Goal: Understand process/instructions

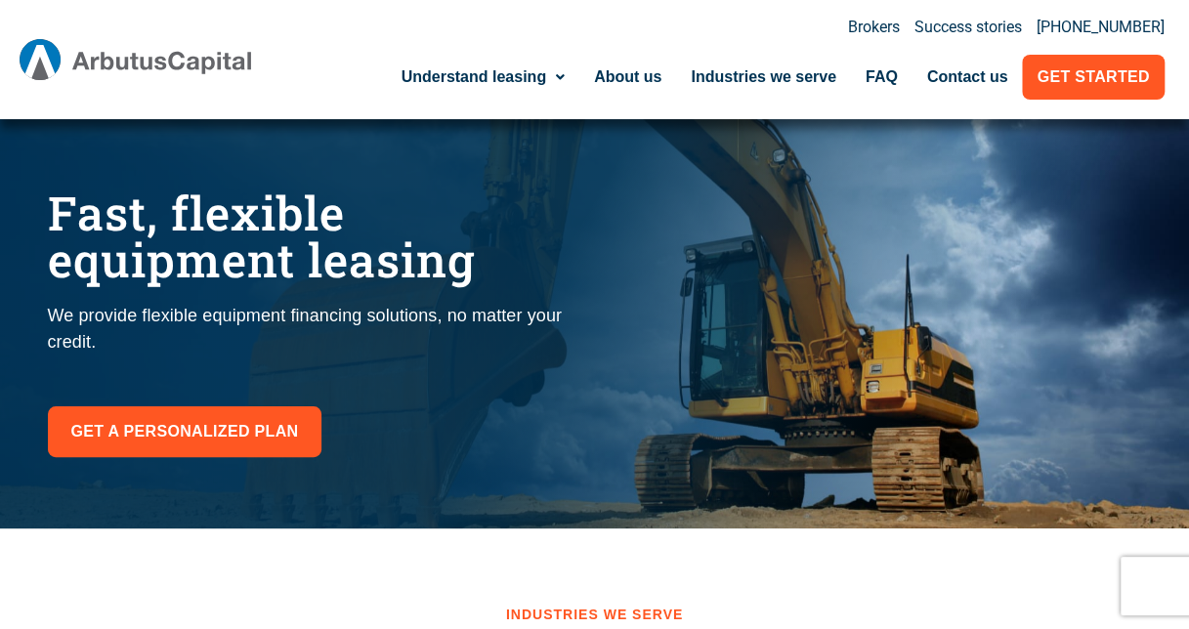
click at [449, 225] on h1 "Fast, flexible equipment leasing​" at bounding box center [312, 237] width 528 height 94
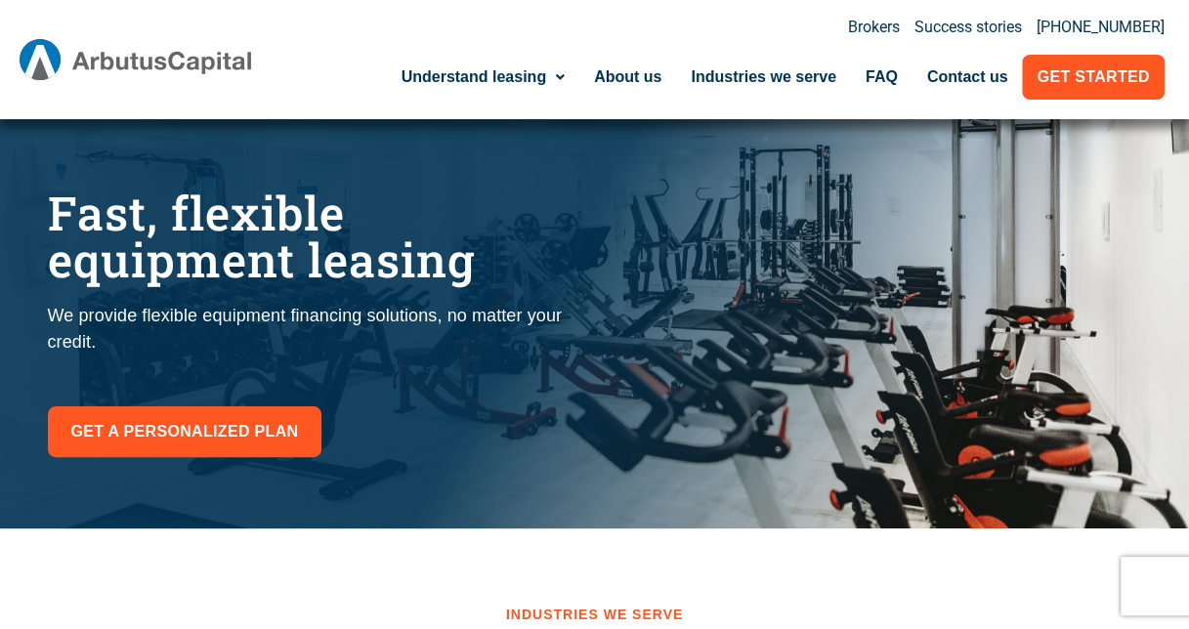
click at [258, 314] on p "We provide flexible equipment financing solutions, no matter your credit." at bounding box center [312, 329] width 528 height 53
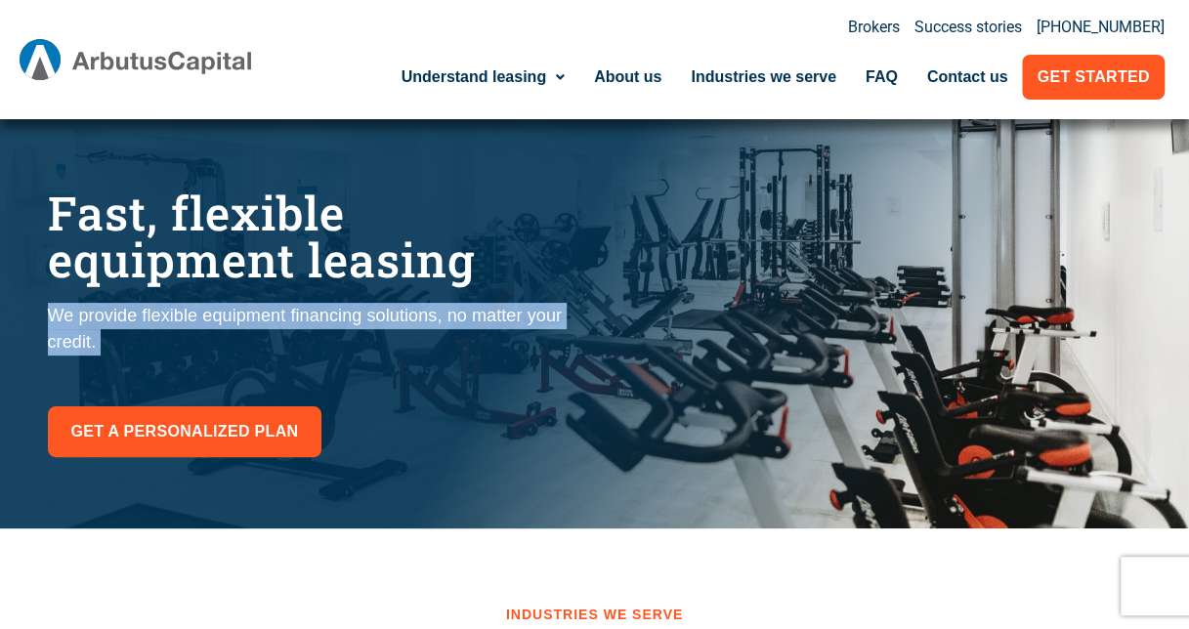
click at [258, 314] on p "We provide flexible equipment financing solutions, no matter your credit." at bounding box center [312, 329] width 528 height 53
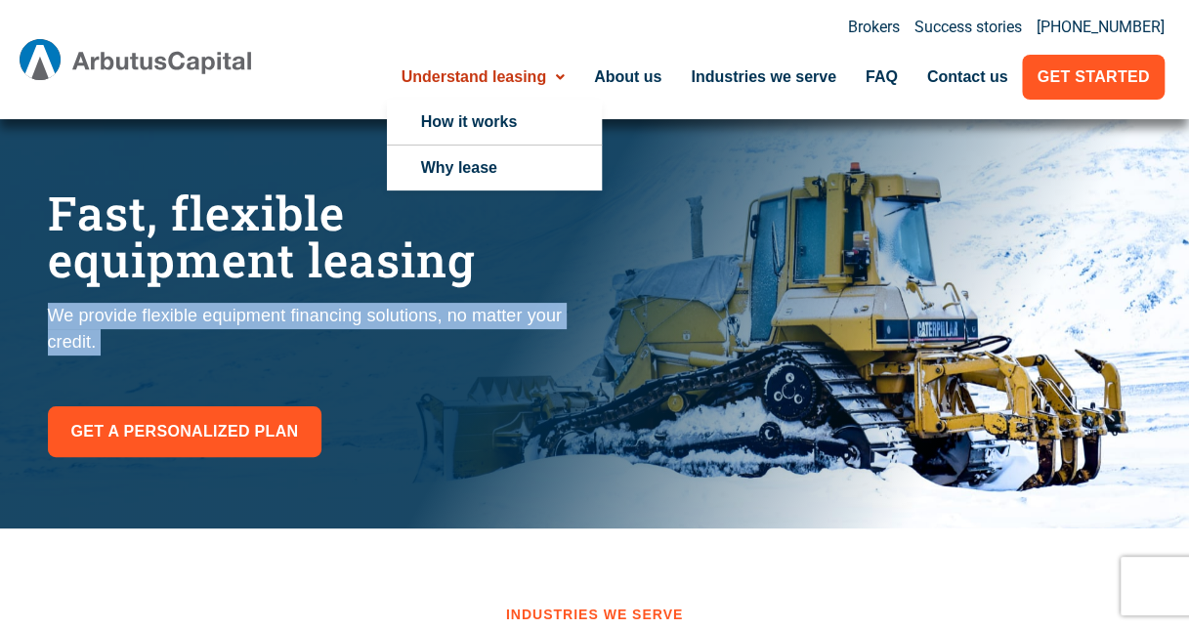
drag, startPoint x: 258, startPoint y: 314, endPoint x: 564, endPoint y: 78, distance: 386.0
click at [564, 78] on icon at bounding box center [560, 77] width 9 height 14
click at [547, 121] on link "How it works" at bounding box center [494, 122] width 215 height 45
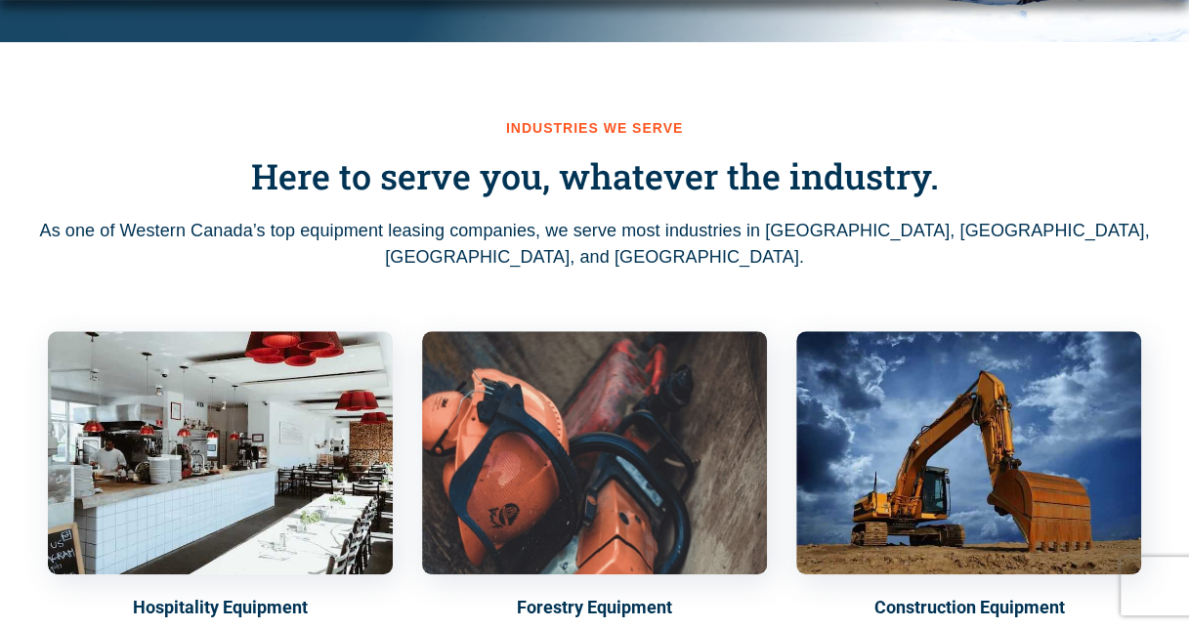
scroll to position [489, 0]
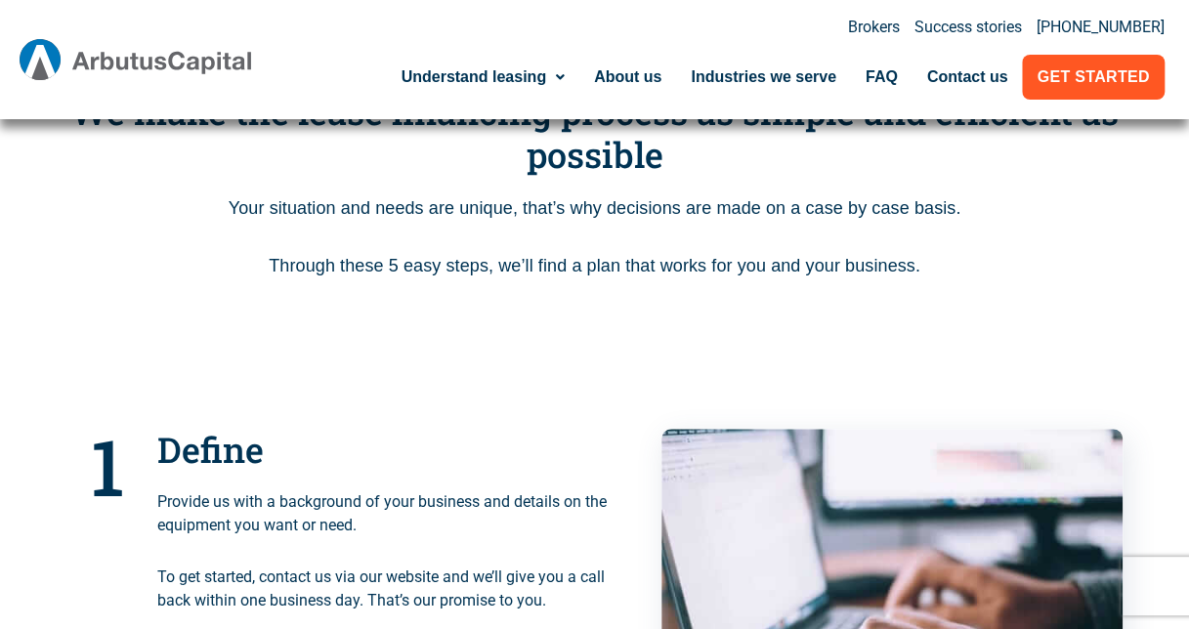
scroll to position [391, 0]
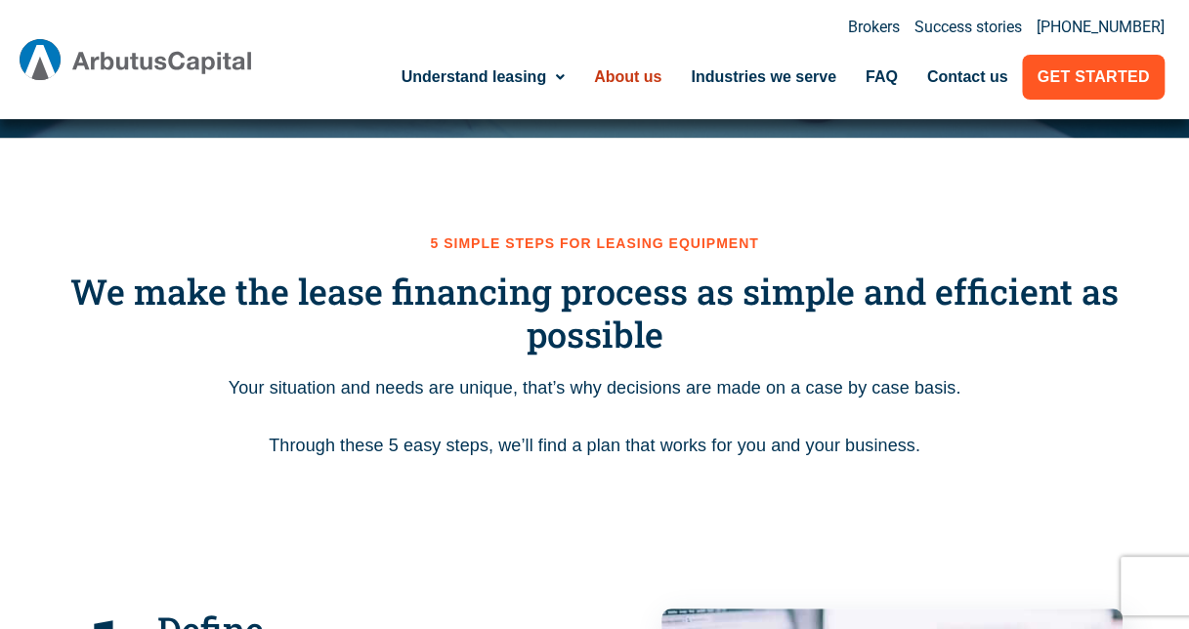
click at [622, 72] on link "About us" at bounding box center [627, 77] width 97 height 45
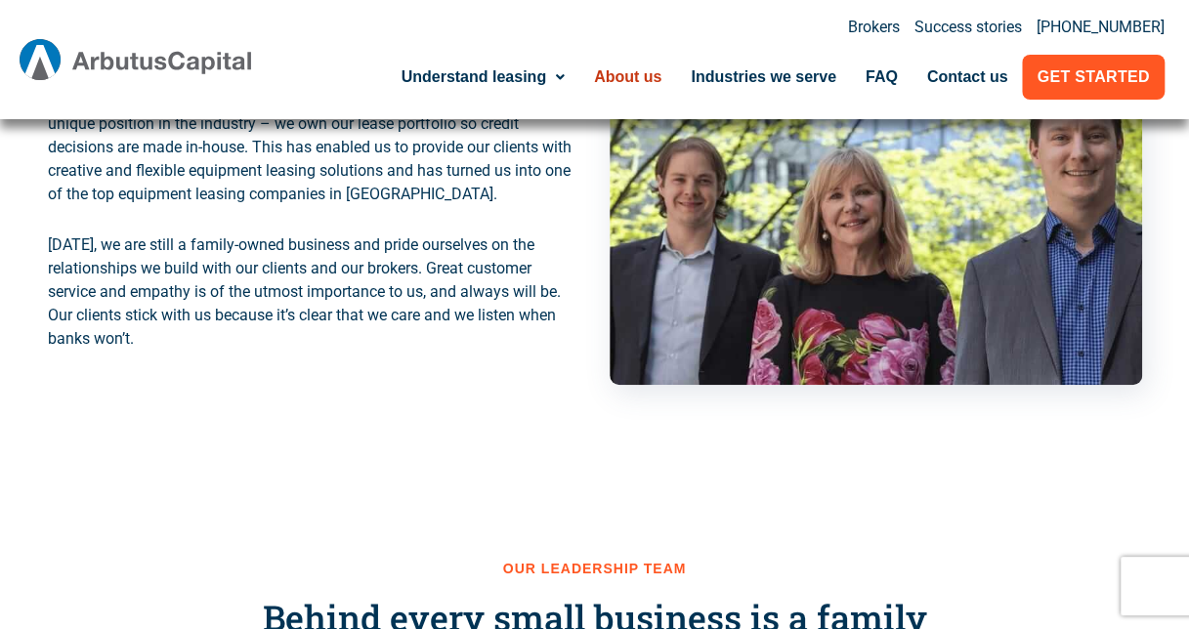
scroll to position [489, 0]
